Goal: Task Accomplishment & Management: Manage account settings

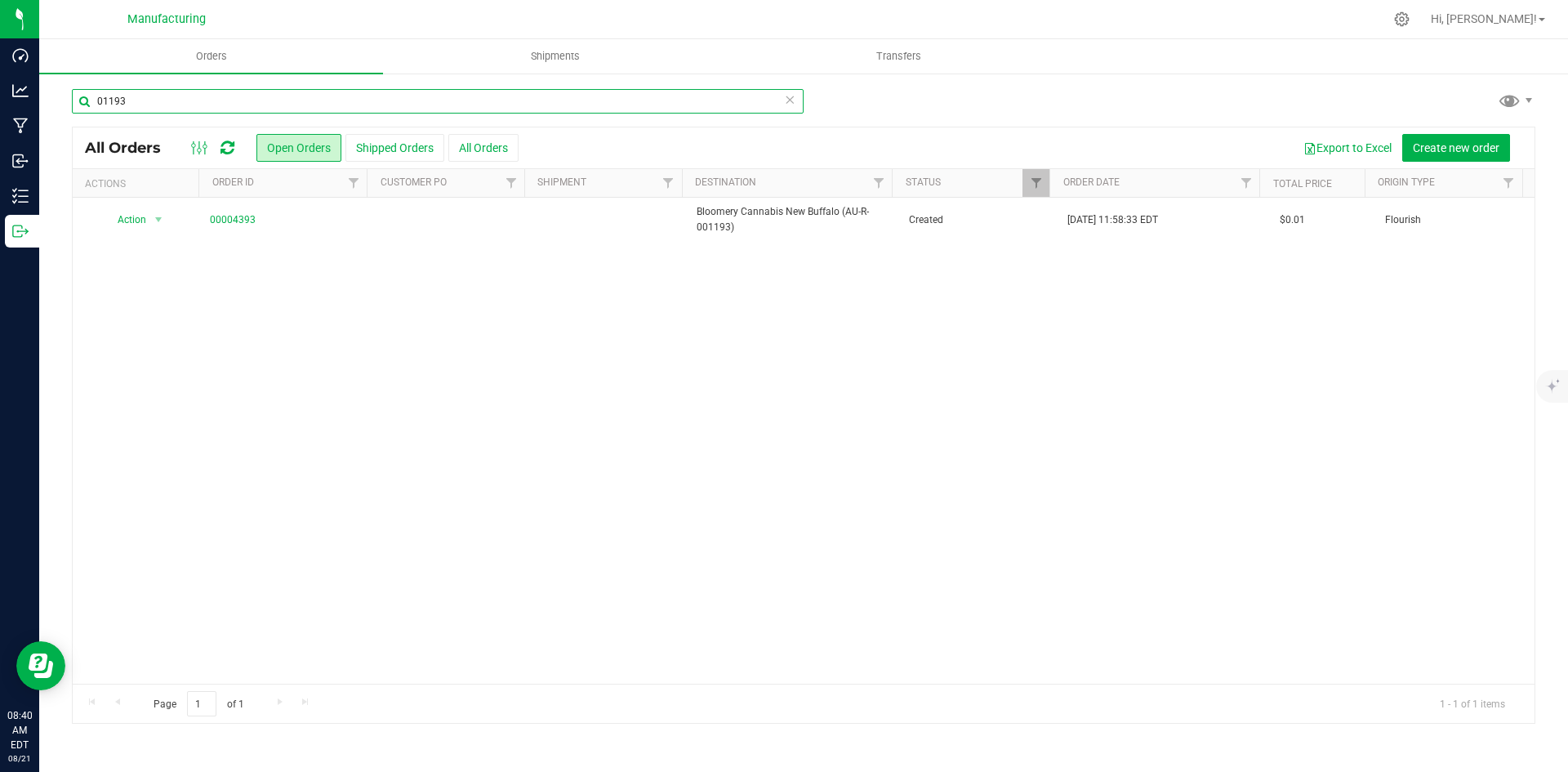
click at [151, 104] on input "01193" at bounding box center [438, 101] width 731 height 24
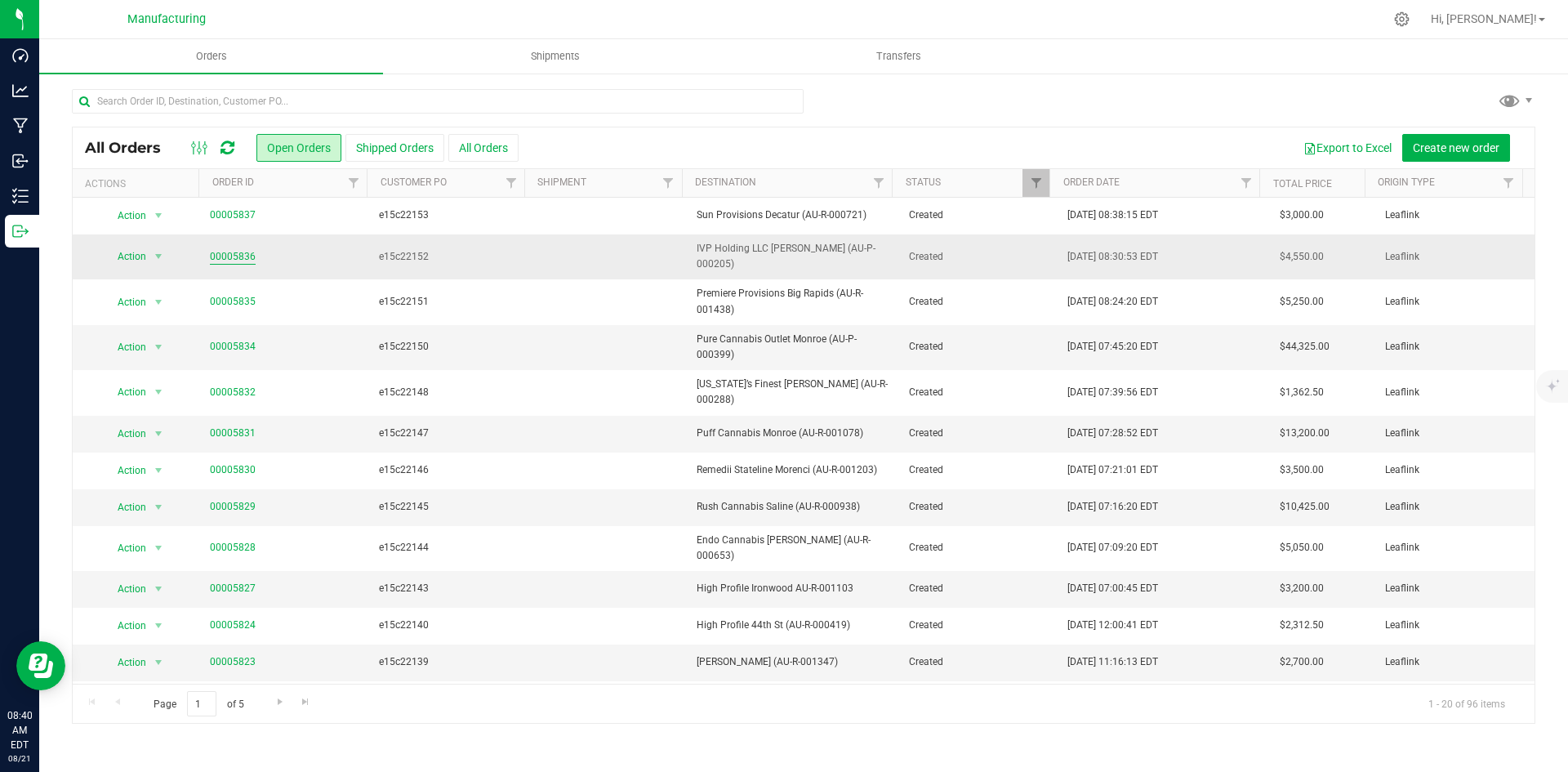
click at [216, 250] on link "00005836" at bounding box center [233, 257] width 46 height 16
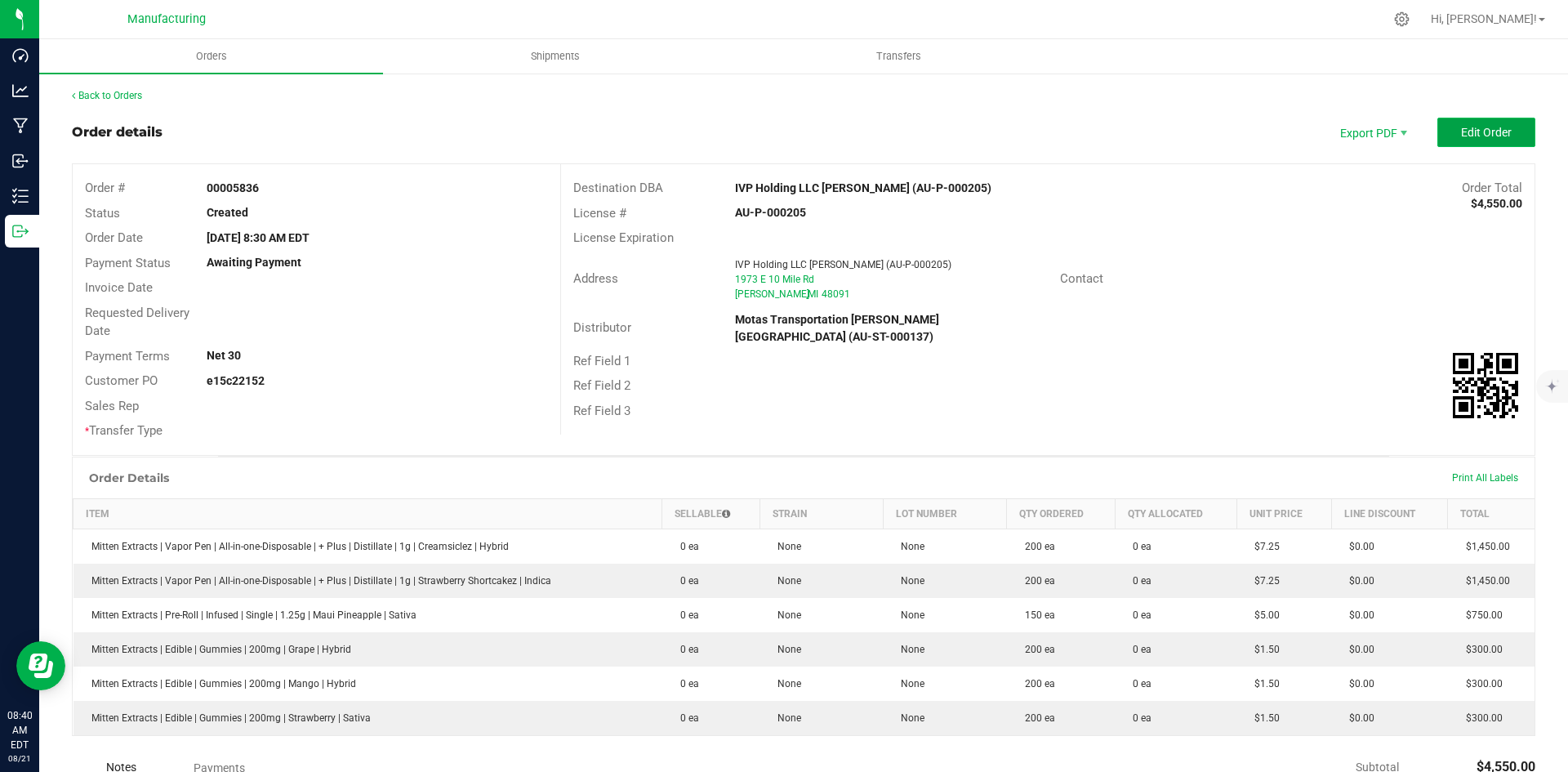
click at [1482, 127] on span "Edit Order" at bounding box center [1486, 132] width 51 height 13
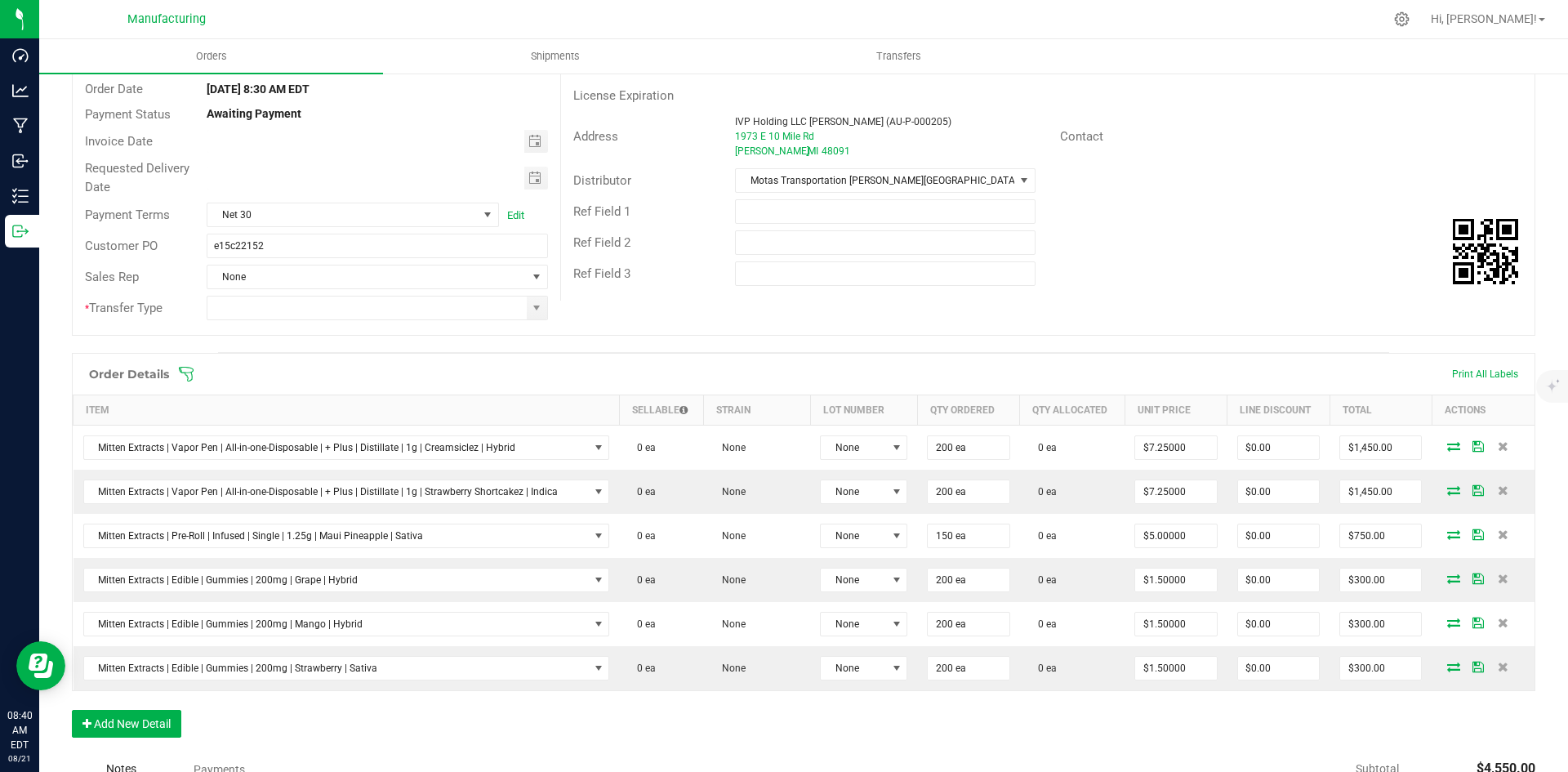
scroll to position [326, 0]
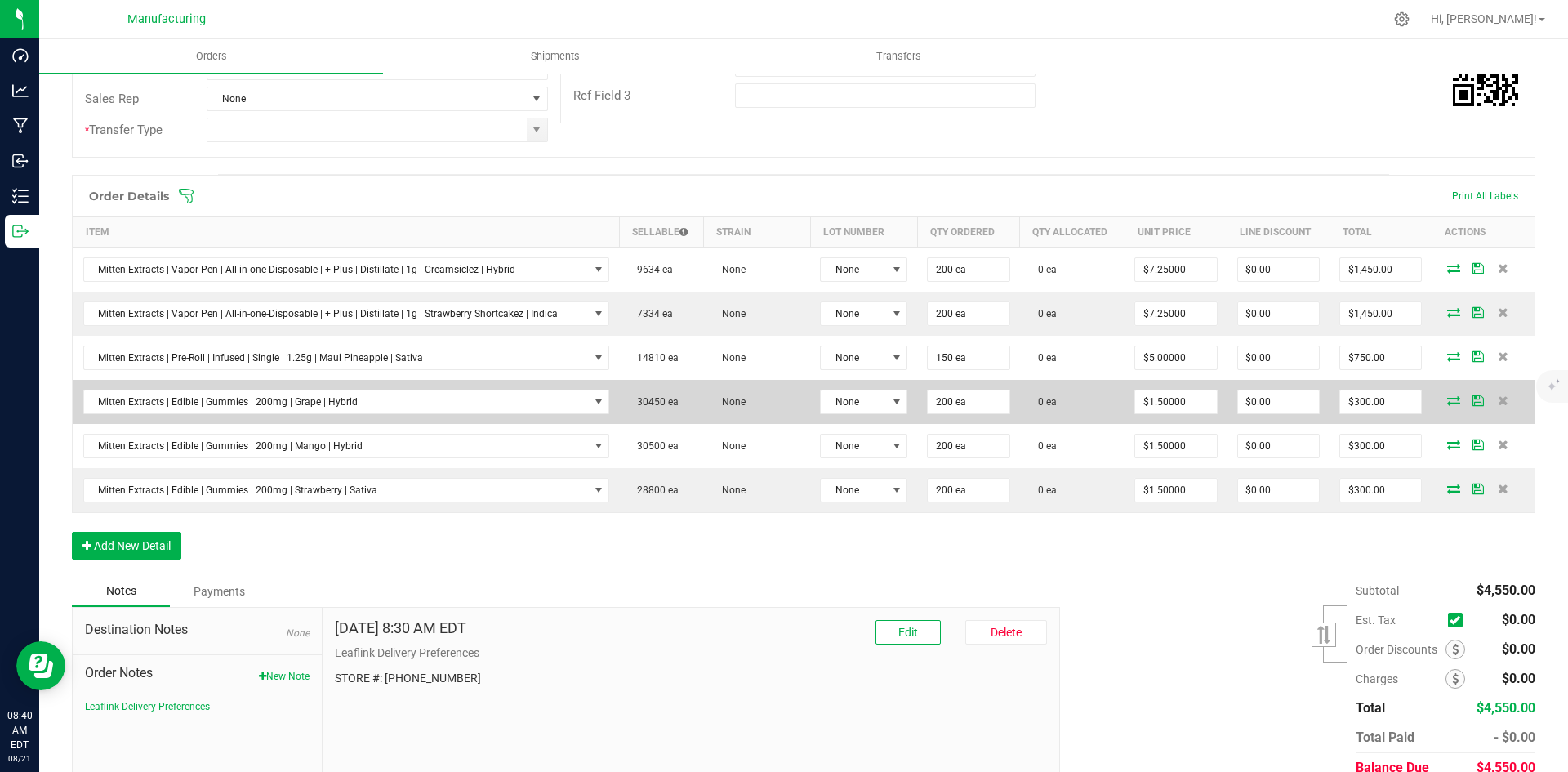
click at [1447, 402] on icon at bounding box center [1454, 400] width 13 height 9
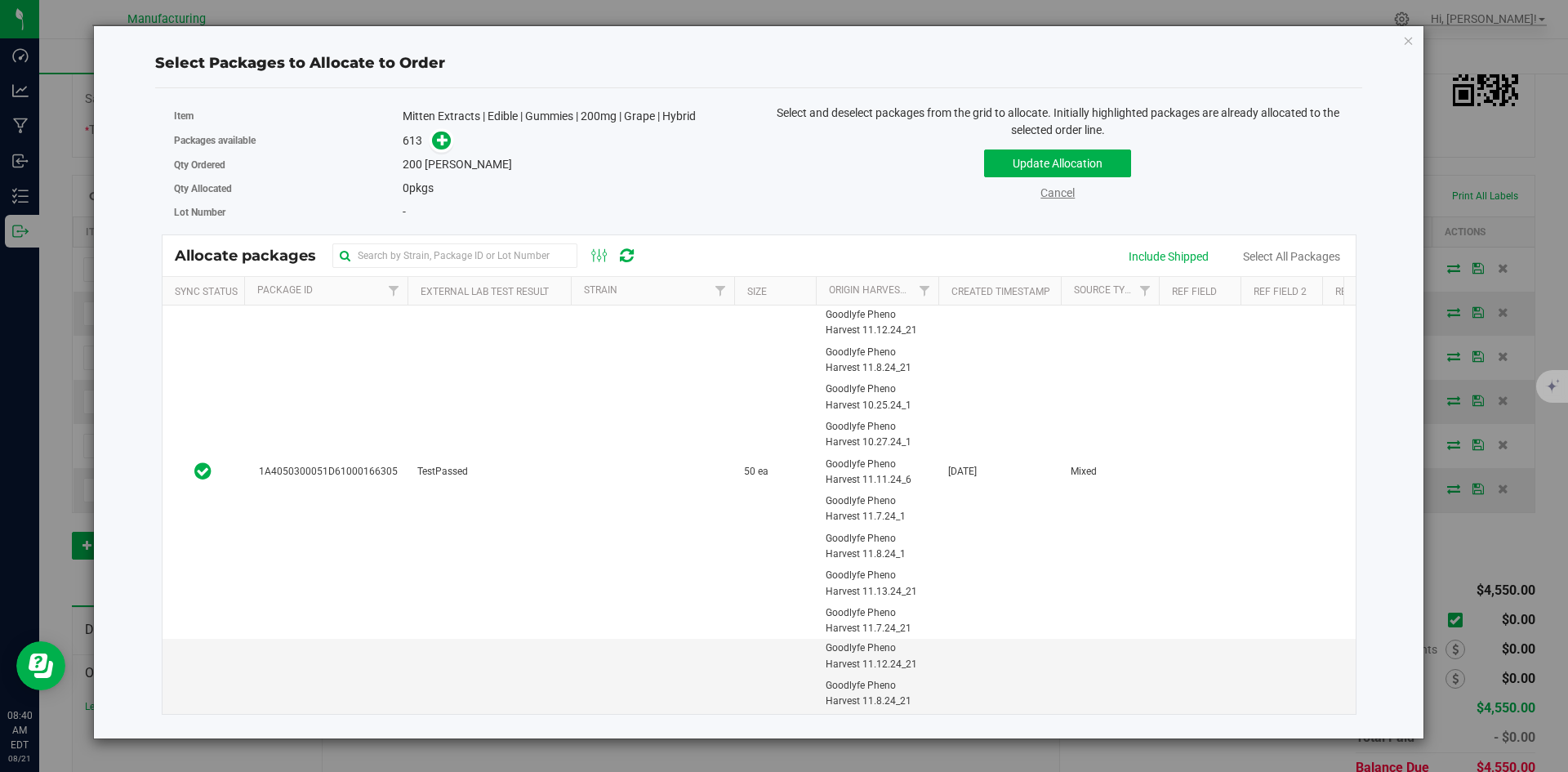
click at [1045, 194] on link "Cancel" at bounding box center [1057, 193] width 35 height 13
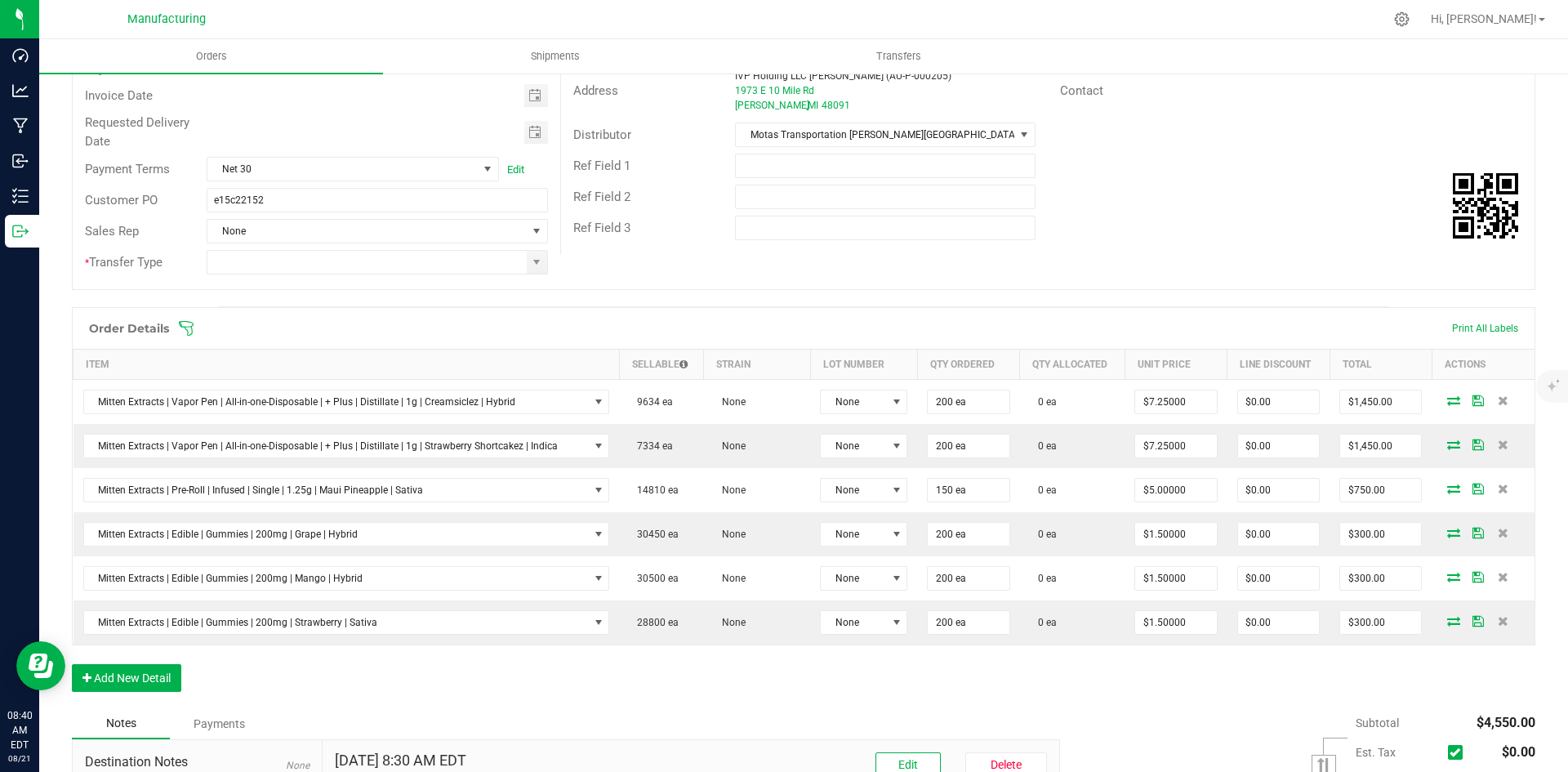
scroll to position [0, 0]
